Goal: Transaction & Acquisition: Purchase product/service

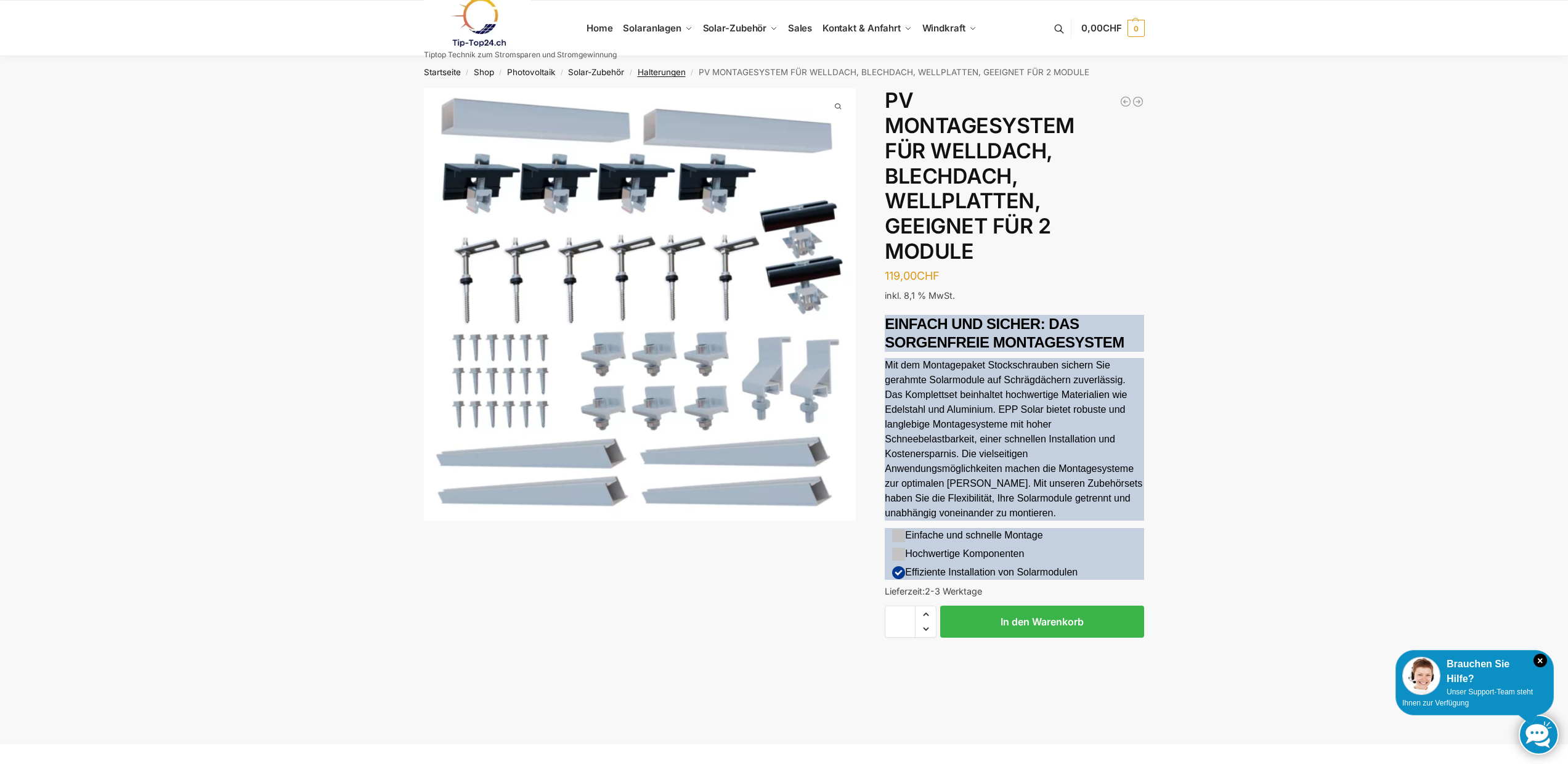
click at [659, 73] on link "Halterungen" at bounding box center [661, 72] width 48 height 10
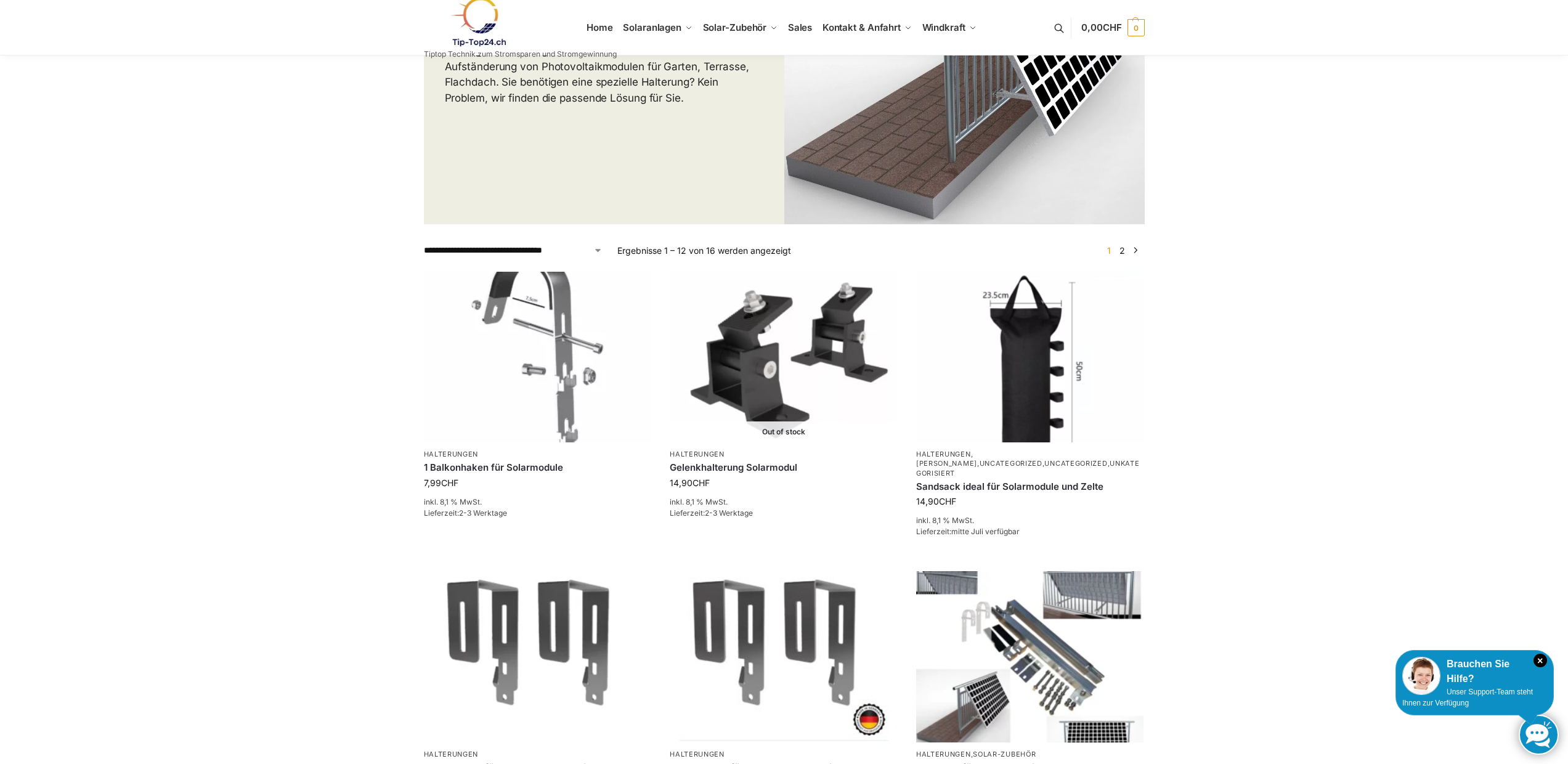
scroll to position [623, 0]
